Goal: Find specific page/section: Find specific page/section

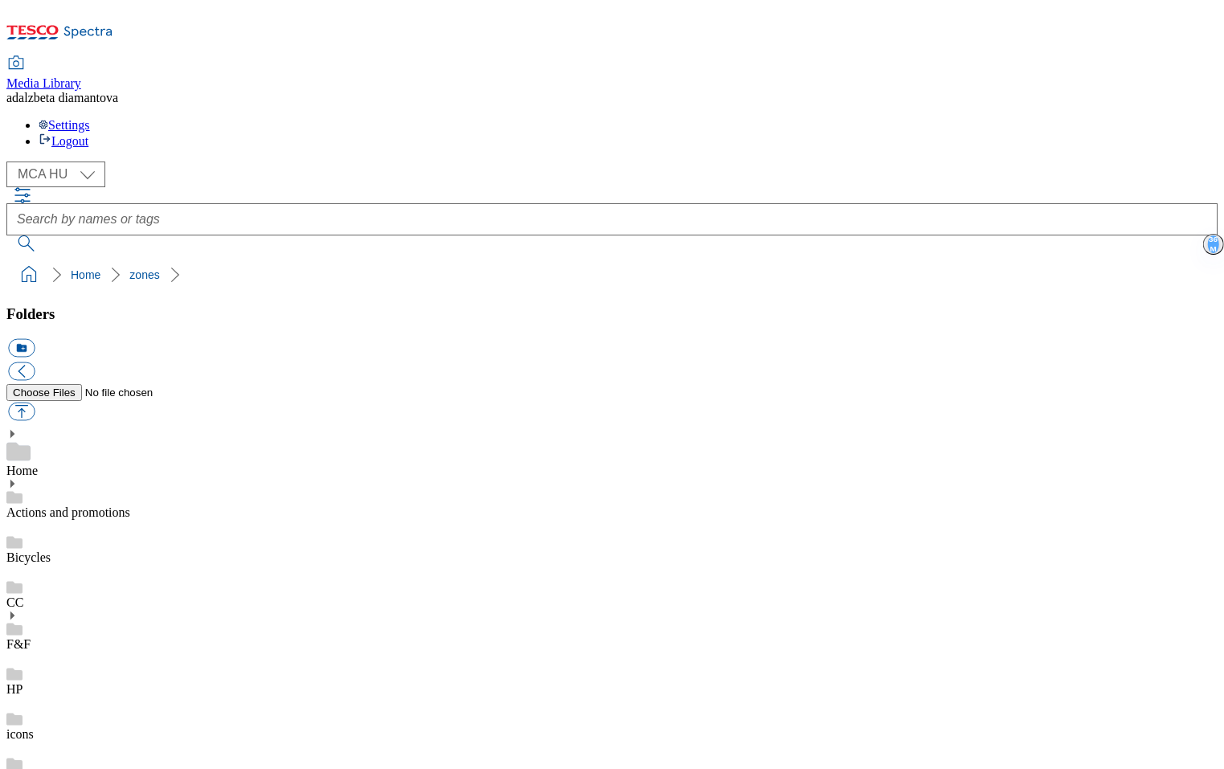
select select "flare-mca-hu"
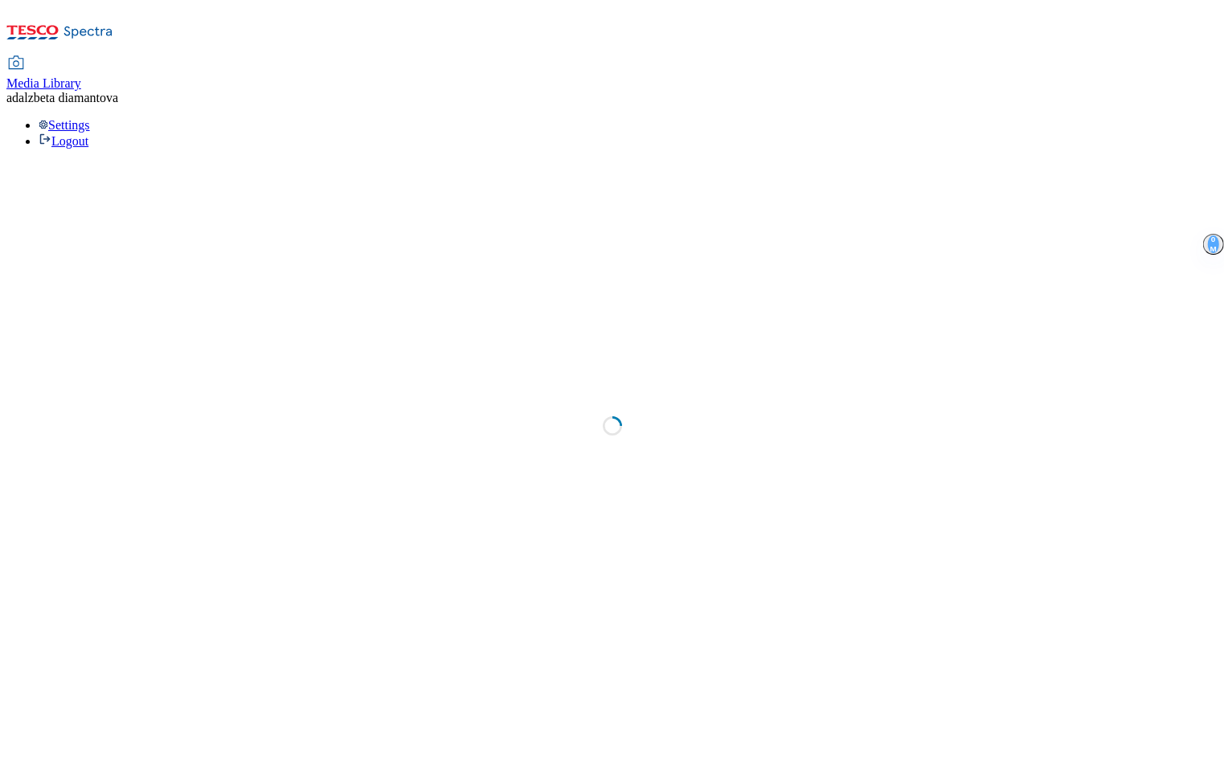
click at [96, 162] on div "Loading" at bounding box center [611, 431] width 1211 height 539
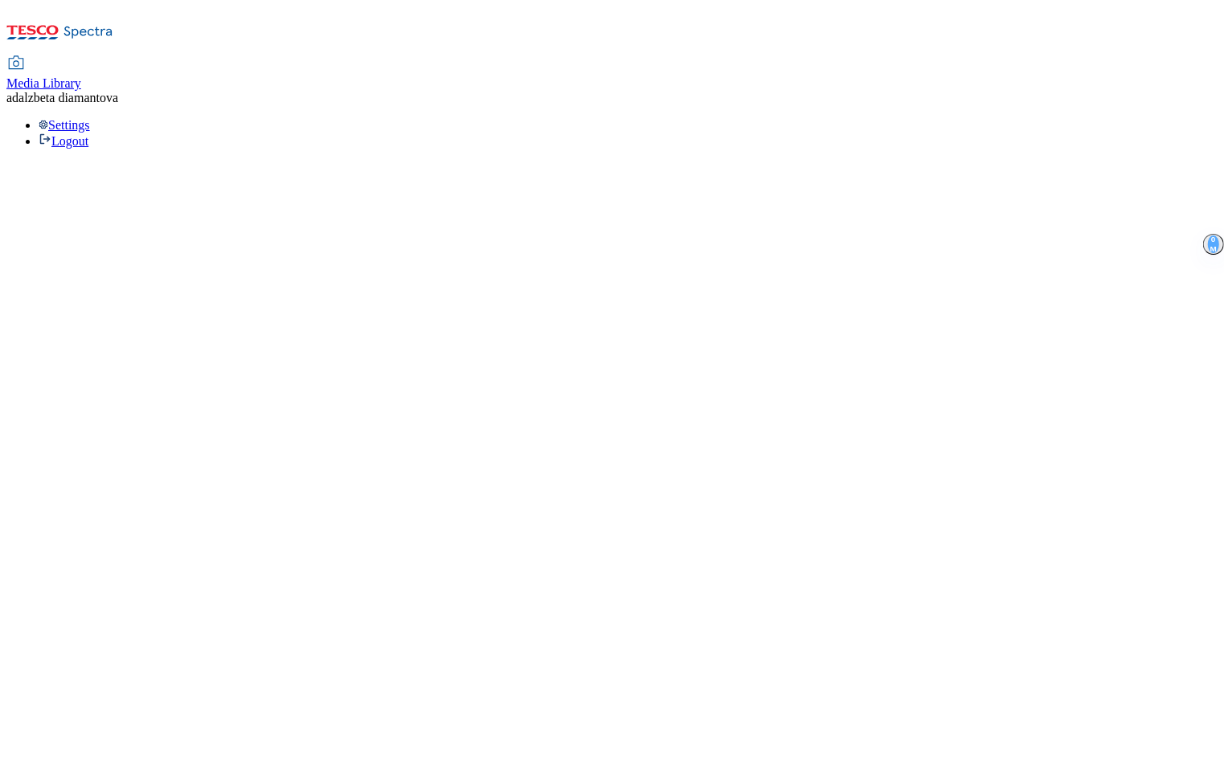
select select "flare-mca-hu"
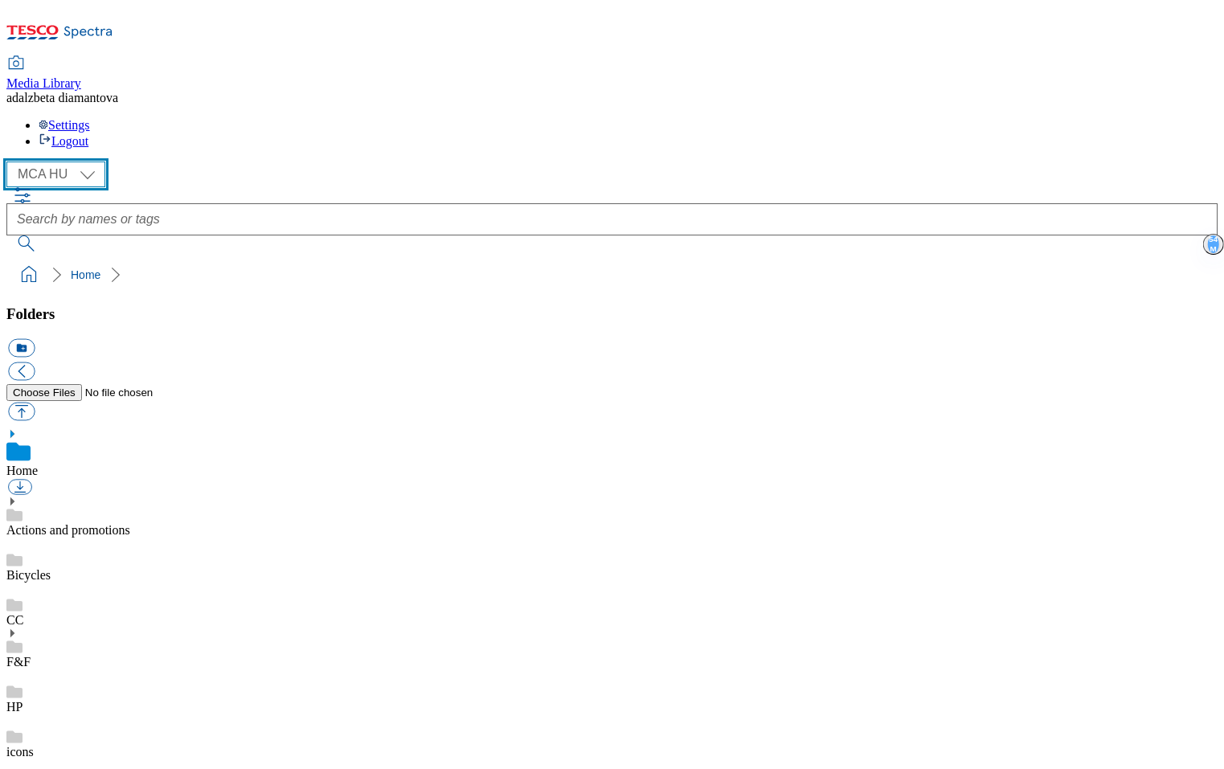
click at [88, 162] on select "MCA CZ MCA HU MCA SK" at bounding box center [55, 175] width 99 height 26
